Goal: Use online tool/utility: Utilize a website feature to perform a specific function

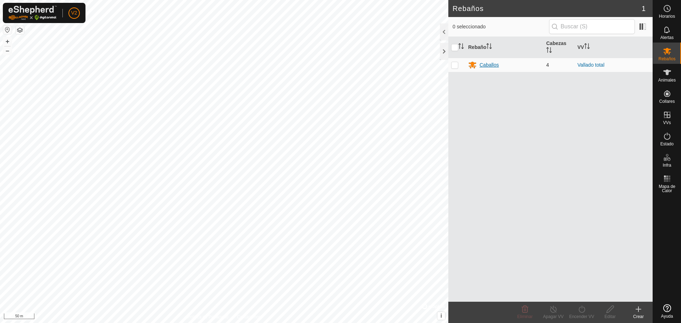
click at [485, 65] on div "Caballos" at bounding box center [488, 64] width 19 height 7
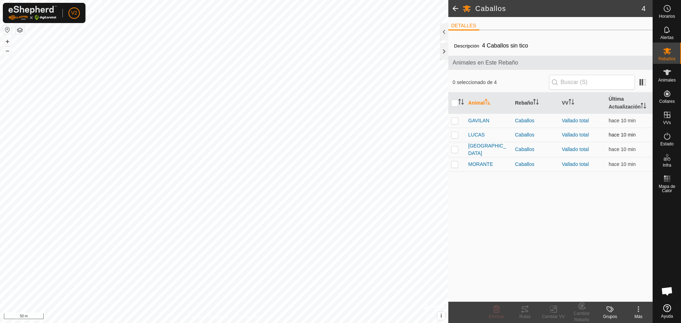
click at [456, 136] on p-checkbox at bounding box center [454, 135] width 7 height 6
checkbox input "true"
click at [525, 311] on icon at bounding box center [524, 309] width 9 height 9
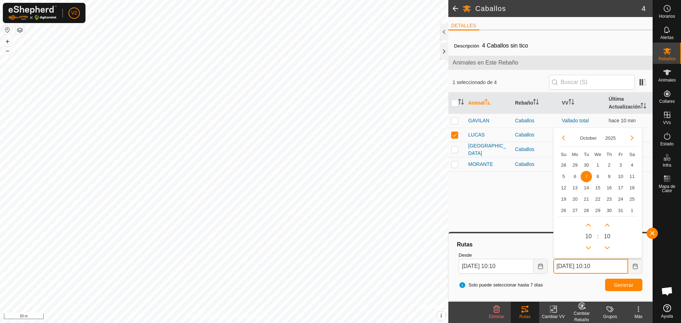
click at [560, 265] on input "[DATE] 10:10" at bounding box center [590, 266] width 75 height 15
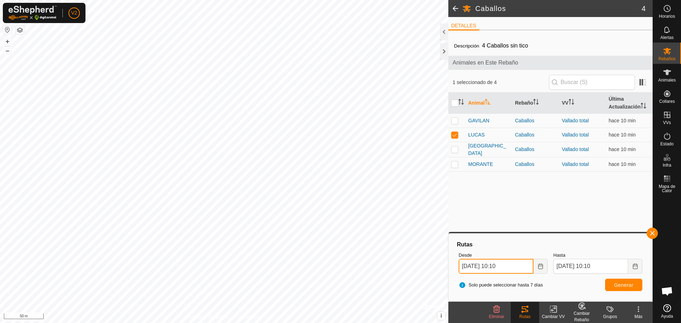
click at [501, 266] on input "[DATE] 10:10" at bounding box center [495, 266] width 75 height 15
type input "[DATE] 16:10"
click at [527, 295] on div "Rutas Desde [DATE] 16:10 October 2025 Su Mo Tu We Th Fr Sa 28 29 30 1 2 3 4 5 6…" at bounding box center [550, 267] width 198 height 62
click at [624, 285] on span "Generar" at bounding box center [623, 285] width 19 height 6
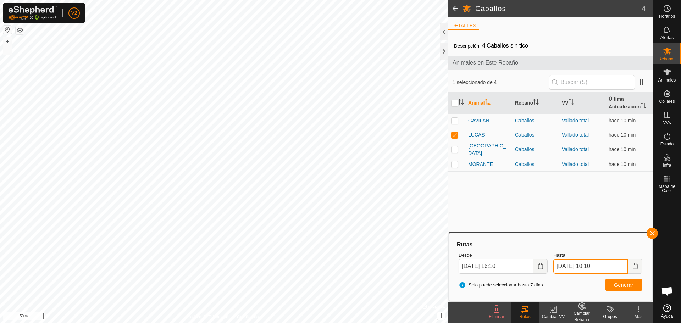
click at [560, 265] on input "[DATE] 10:10" at bounding box center [590, 266] width 75 height 15
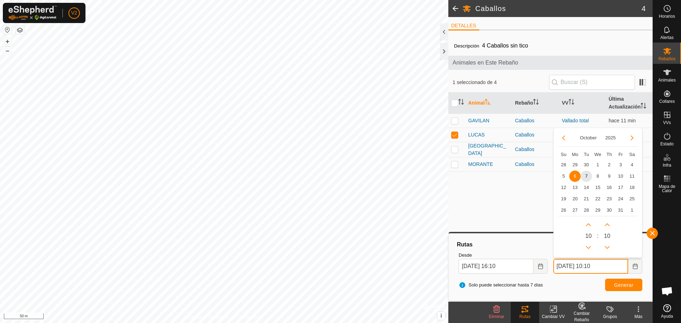
click at [591, 264] on input "[DATE] 10:10" at bounding box center [590, 266] width 75 height 15
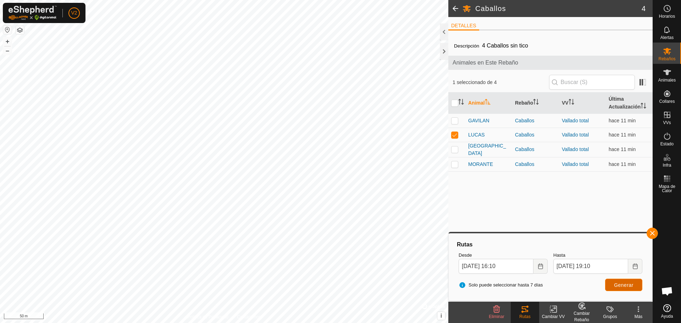
click at [630, 282] on span "Generar" at bounding box center [623, 285] width 19 height 6
click at [595, 265] on input "[DATE] 19:10" at bounding box center [590, 266] width 75 height 15
click at [625, 285] on span "Generar" at bounding box center [623, 285] width 19 height 6
click at [591, 263] on input "[DATE] 20:10" at bounding box center [590, 266] width 75 height 15
type input "[DATE] 19:45"
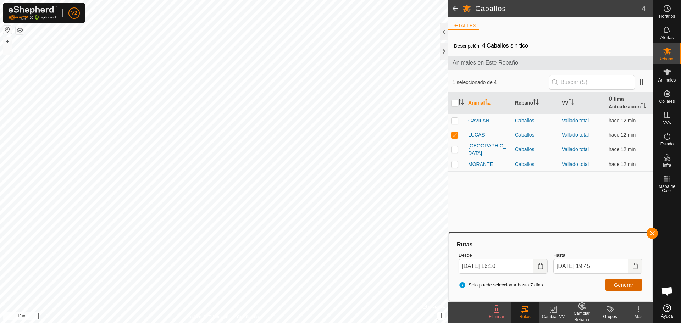
click at [625, 286] on span "Generar" at bounding box center [623, 285] width 19 height 6
click at [499, 263] on input "[DATE] 16:10" at bounding box center [495, 266] width 75 height 15
click at [630, 283] on span "Generar" at bounding box center [623, 285] width 19 height 6
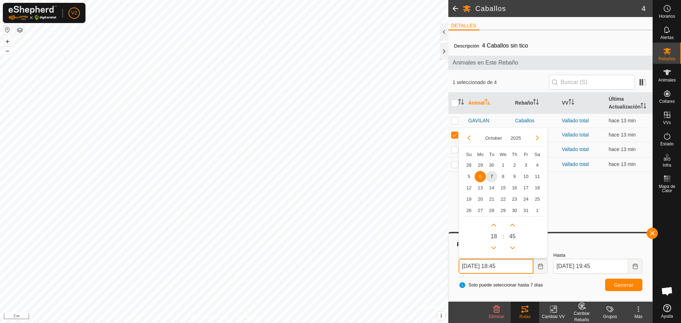
click at [505, 267] on input "[DATE] 18:45" at bounding box center [495, 266] width 75 height 15
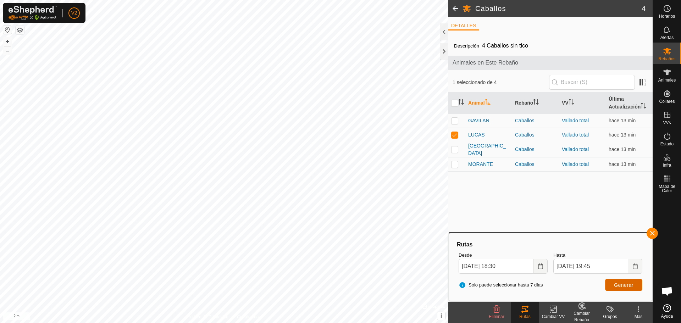
click at [625, 284] on span "Generar" at bounding box center [623, 285] width 19 height 6
click at [504, 264] on input "[DATE] 18:30" at bounding box center [495, 266] width 75 height 15
click at [624, 284] on span "Generar" at bounding box center [623, 285] width 19 height 6
click at [499, 266] on input "[DATE] 18:00" at bounding box center [495, 266] width 75 height 15
type input "[DATE] 17:00"
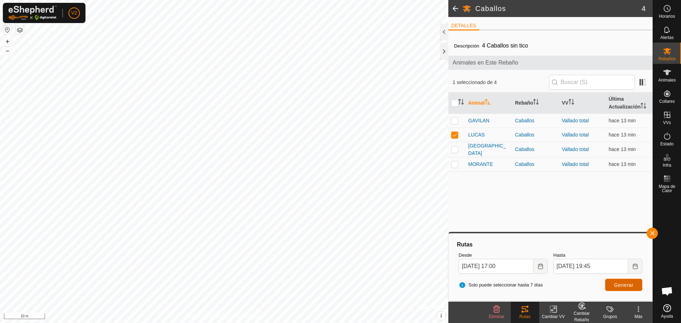
click at [622, 285] on span "Generar" at bounding box center [623, 285] width 19 height 6
click at [454, 119] on p-checkbox at bounding box center [454, 121] width 7 height 6
checkbox input "true"
click at [631, 285] on span "Generar" at bounding box center [623, 285] width 19 height 6
click at [454, 135] on p-checkbox at bounding box center [454, 135] width 7 height 6
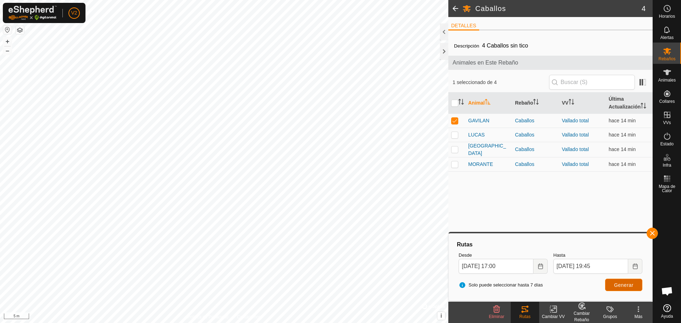
click at [622, 287] on span "Generar" at bounding box center [623, 285] width 19 height 6
click at [457, 133] on p-checkbox at bounding box center [454, 135] width 7 height 6
checkbox input "true"
click at [628, 286] on span "Generar" at bounding box center [623, 285] width 19 height 6
click at [456, 149] on p-checkbox at bounding box center [454, 149] width 7 height 6
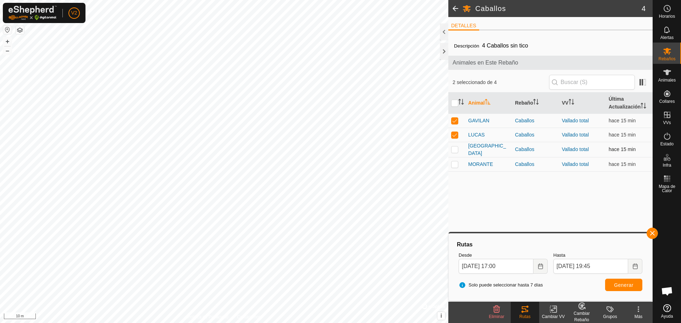
checkbox input "true"
click at [454, 162] on p-checkbox at bounding box center [454, 164] width 7 height 6
checkbox input "true"
click at [623, 288] on button "Generar" at bounding box center [623, 285] width 37 height 12
